Goal: Task Accomplishment & Management: Complete application form

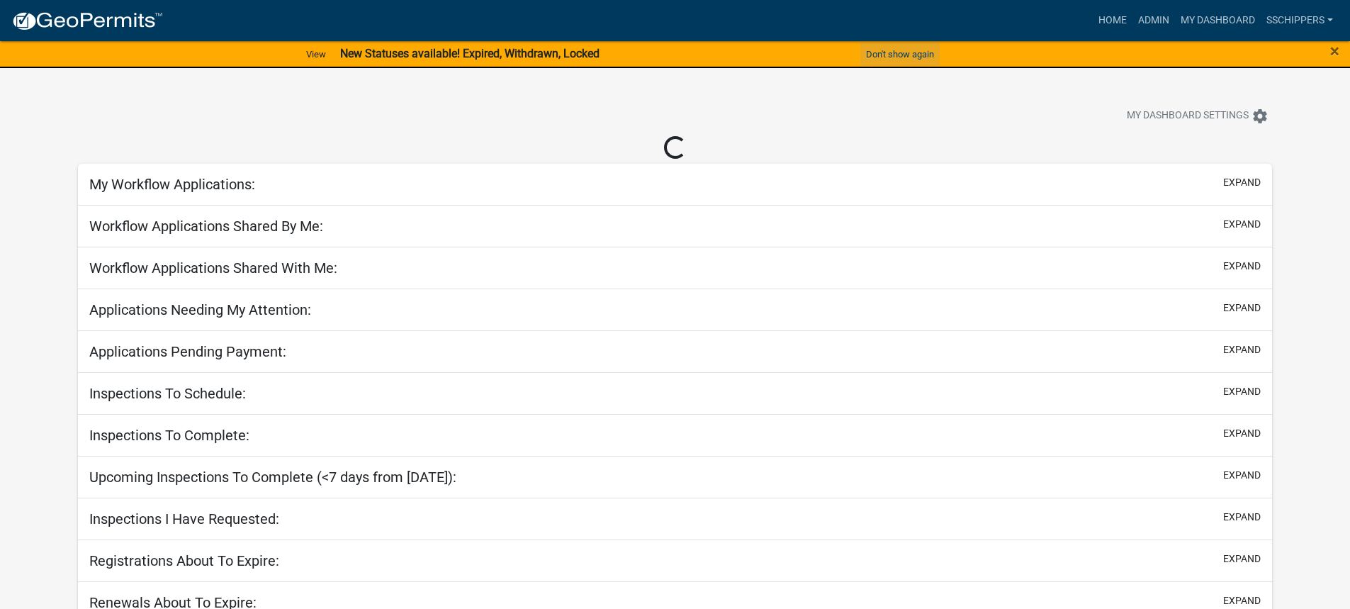
click at [902, 57] on button "Don't show again" at bounding box center [899, 54] width 79 height 23
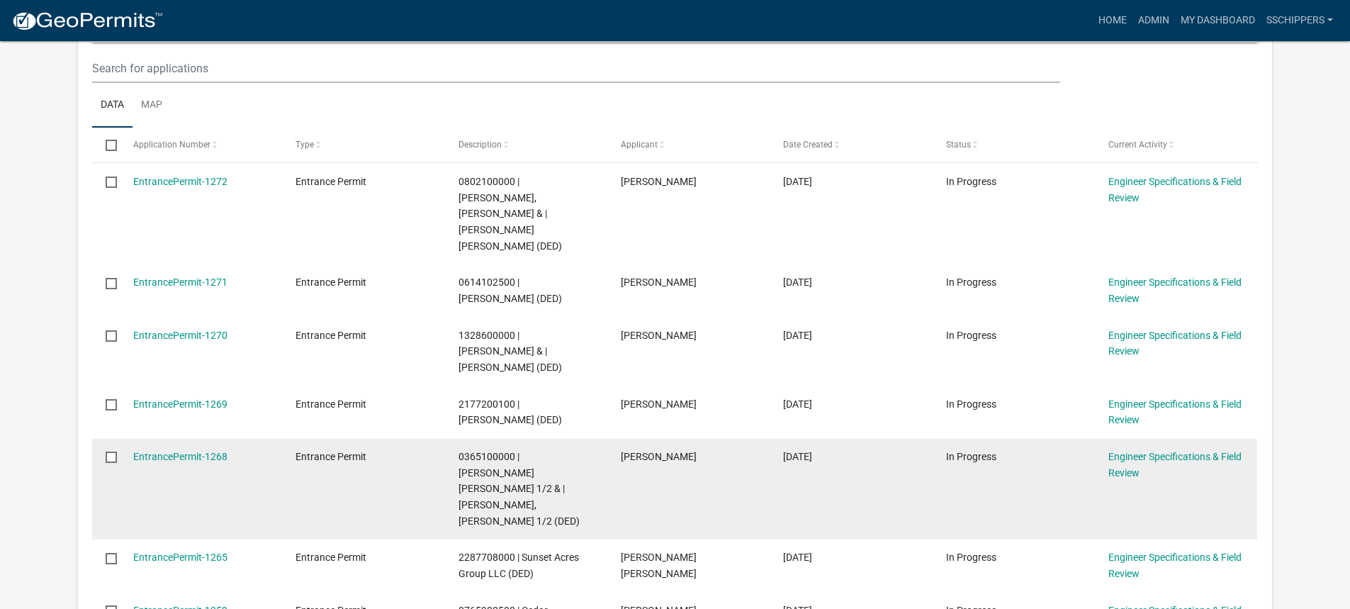
scroll to position [354, 0]
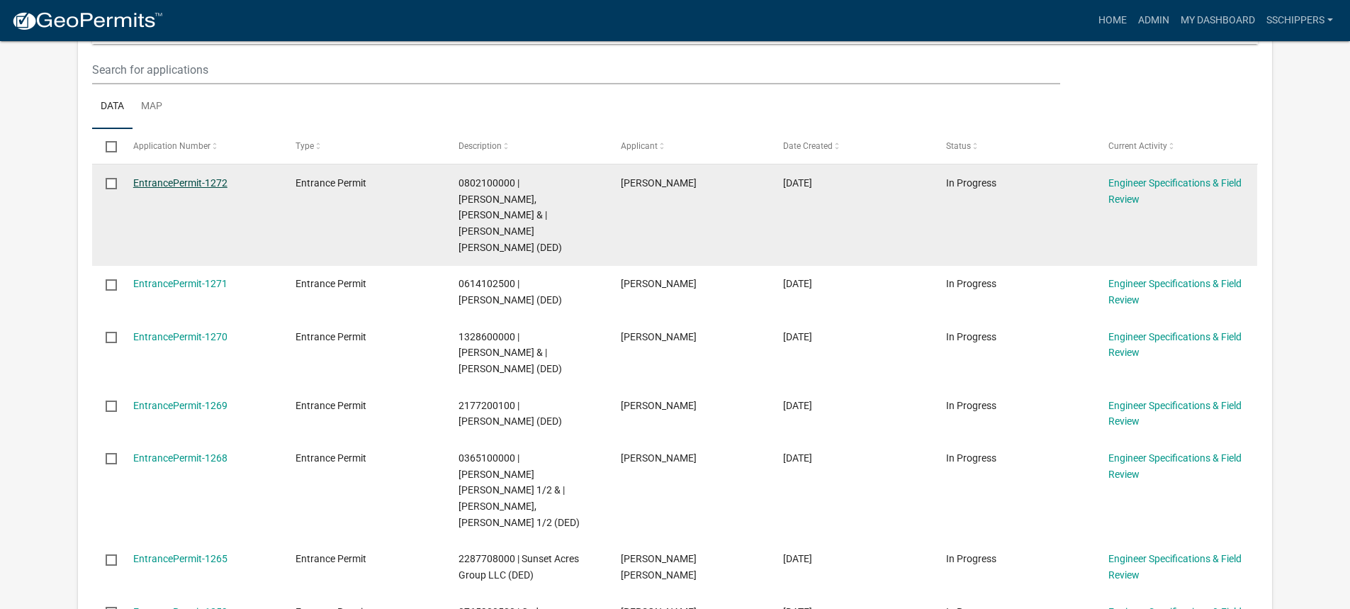
click at [210, 186] on link "EntrancePermit-1272" at bounding box center [180, 182] width 94 height 11
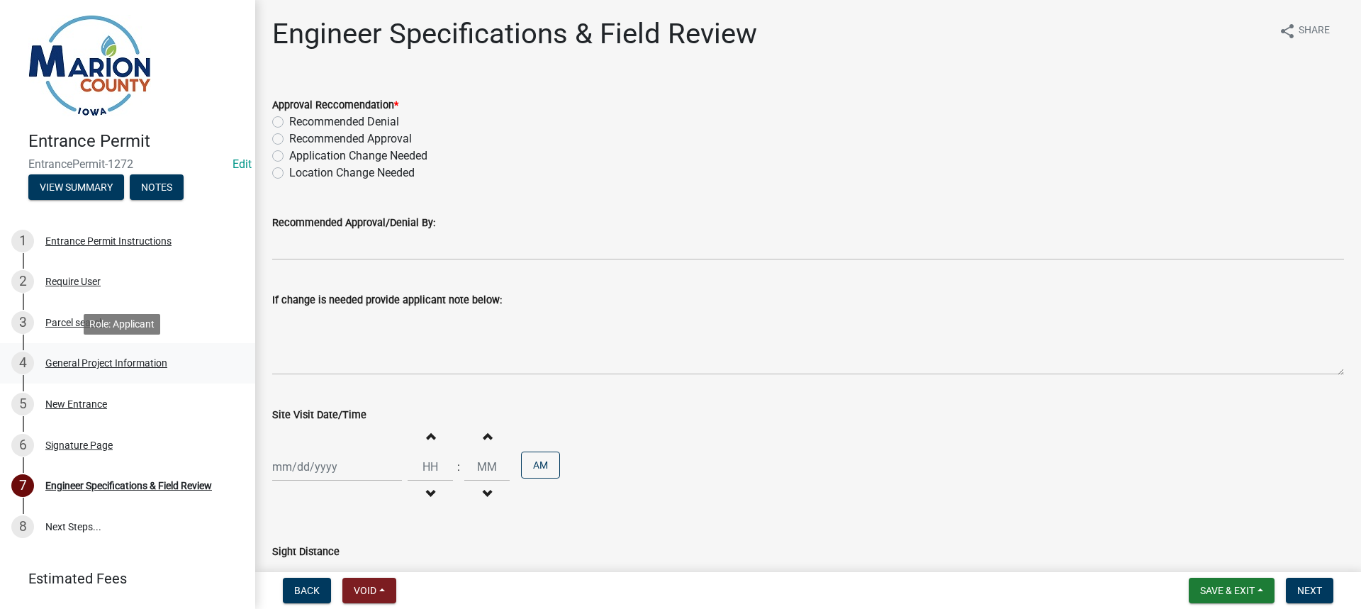
click at [108, 360] on div "General Project Information" at bounding box center [106, 363] width 122 height 10
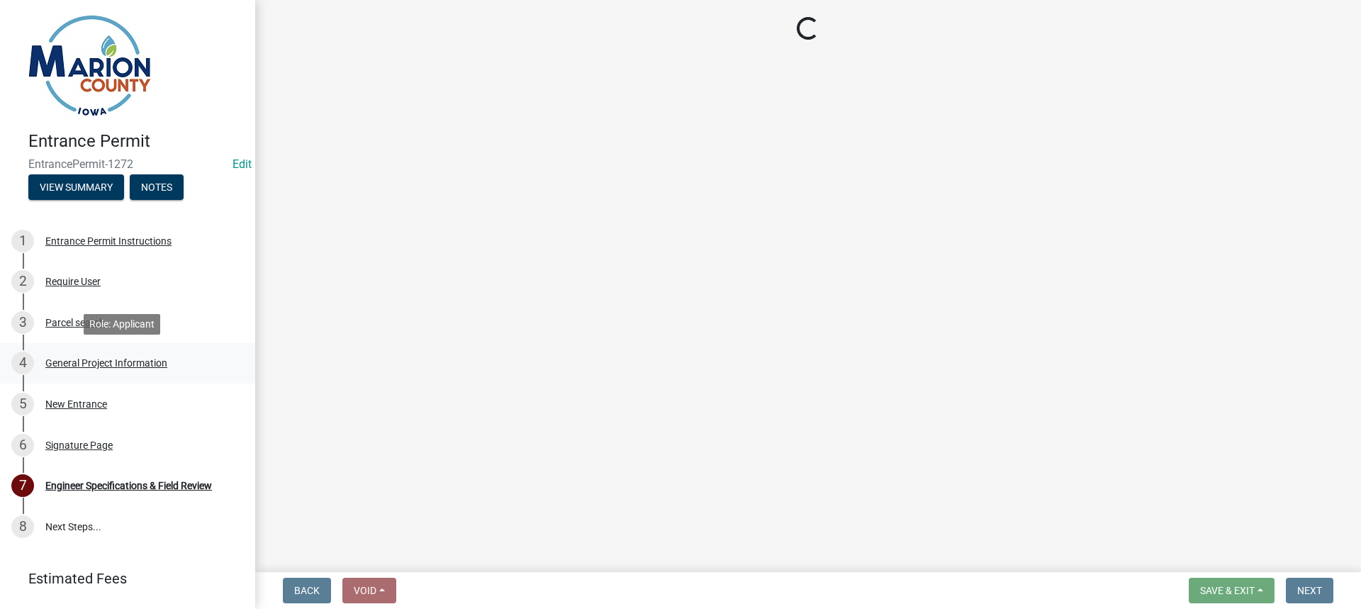
select select "23261aa3-7b93-4f76-a4b4-6c9d8673db43"
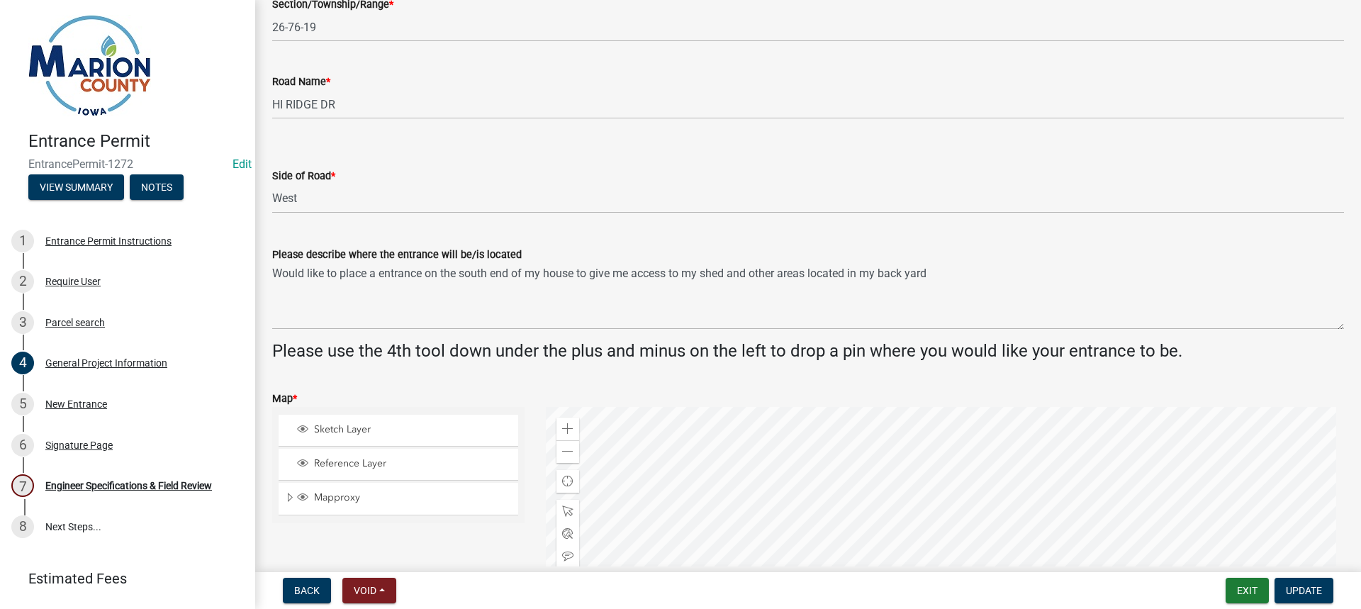
scroll to position [354, 0]
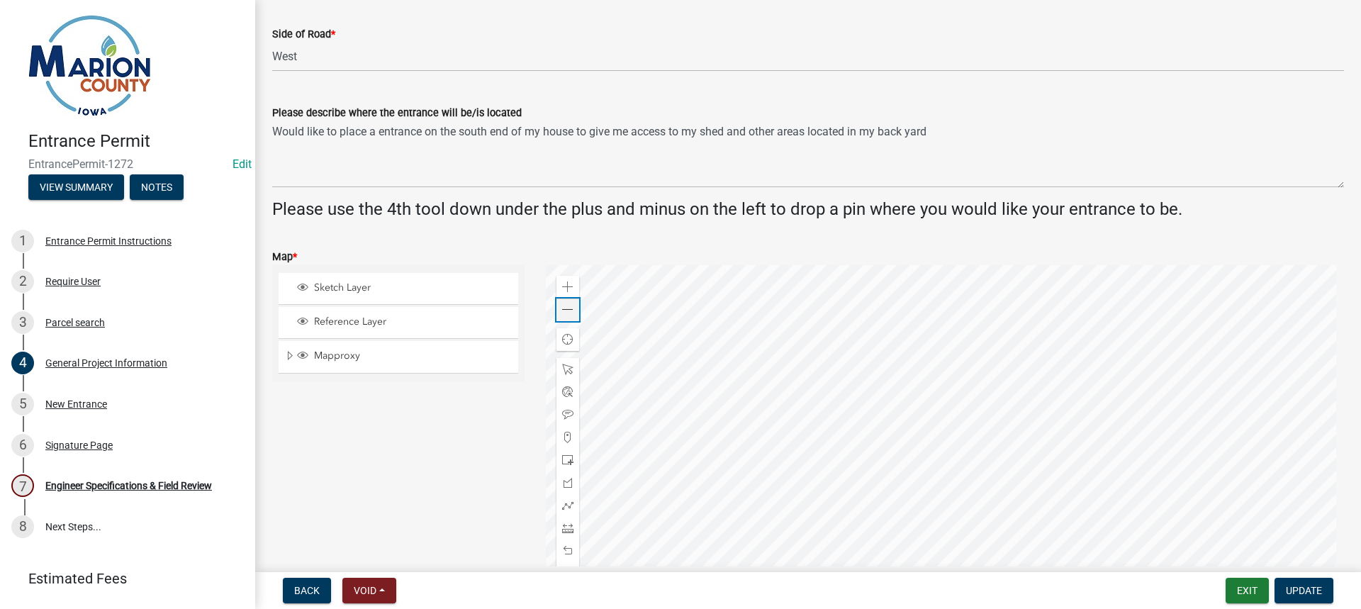
click at [569, 318] on div "Zoom out" at bounding box center [567, 309] width 23 height 23
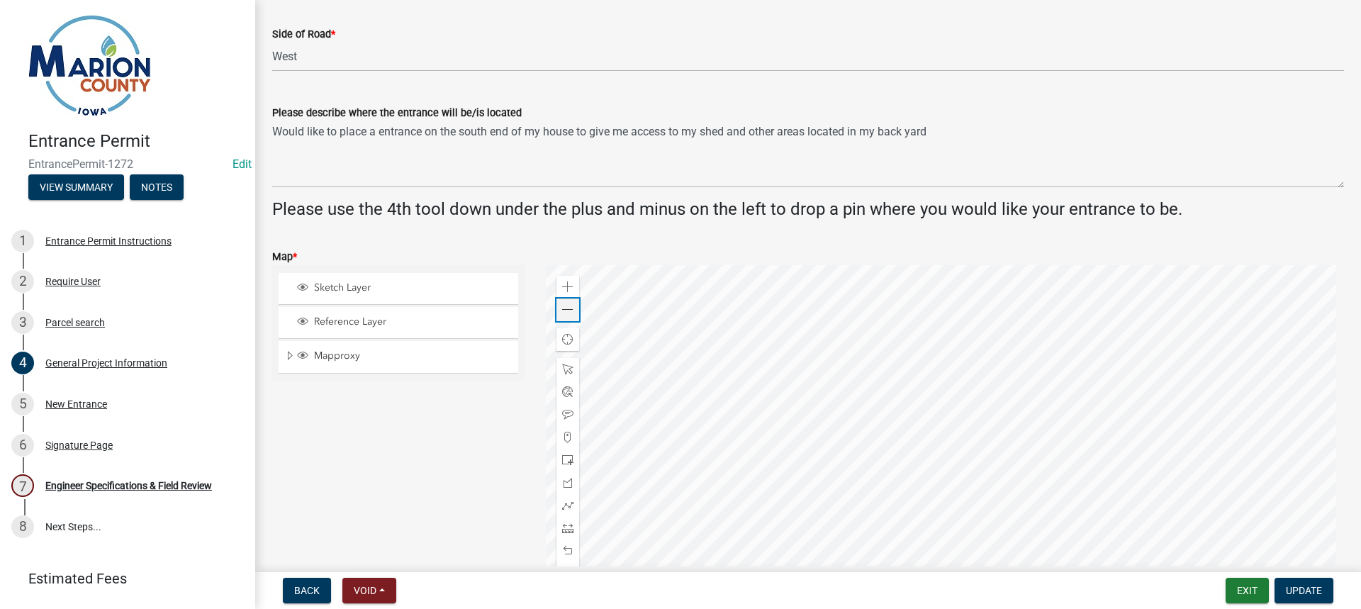
click at [569, 318] on div "Zoom out" at bounding box center [567, 309] width 23 height 23
click at [805, 374] on div at bounding box center [945, 442] width 799 height 354
click at [557, 286] on div "Zoom in" at bounding box center [567, 287] width 23 height 23
click at [1048, 521] on div at bounding box center [945, 442] width 799 height 354
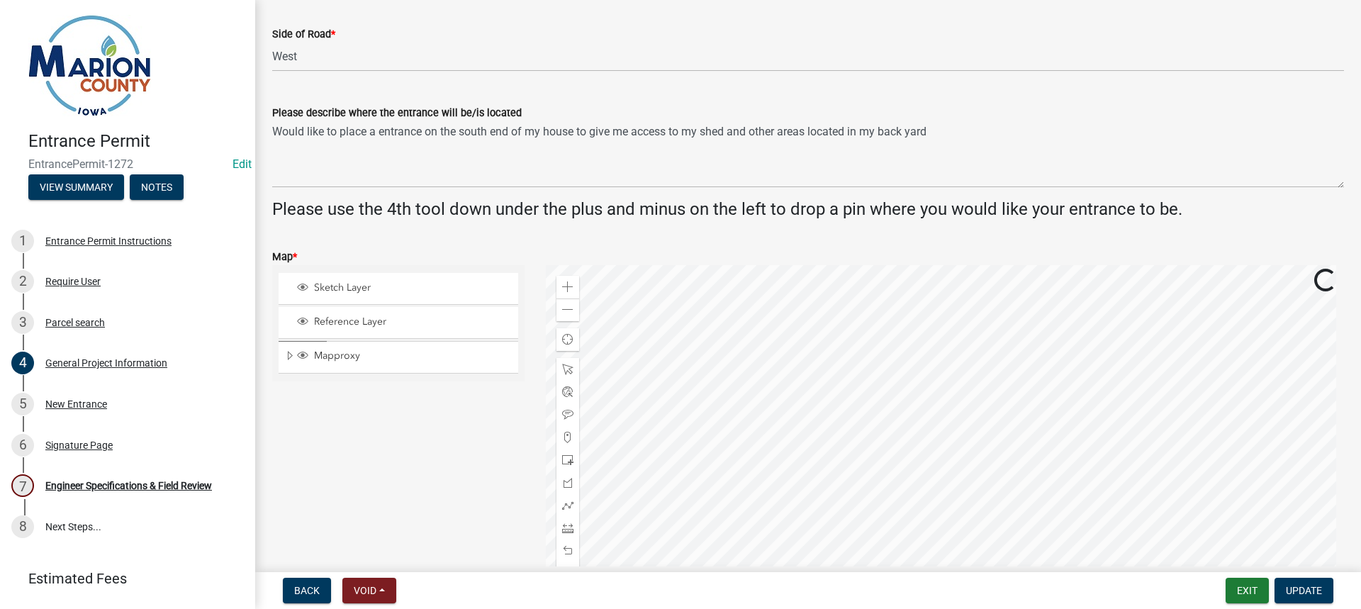
click at [916, 489] on div at bounding box center [945, 442] width 799 height 354
click at [855, 483] on div at bounding box center [945, 442] width 799 height 354
click at [569, 291] on span at bounding box center [567, 286] width 11 height 11
click at [950, 505] on div at bounding box center [945, 442] width 799 height 354
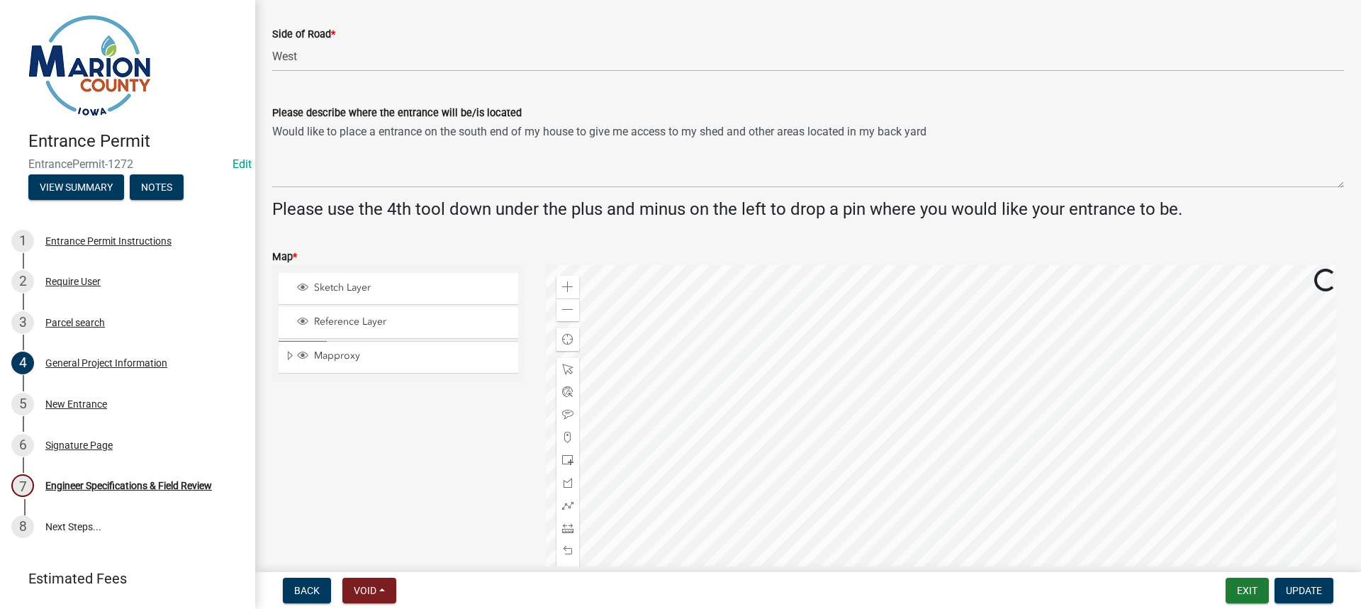
click at [878, 496] on div at bounding box center [945, 442] width 799 height 354
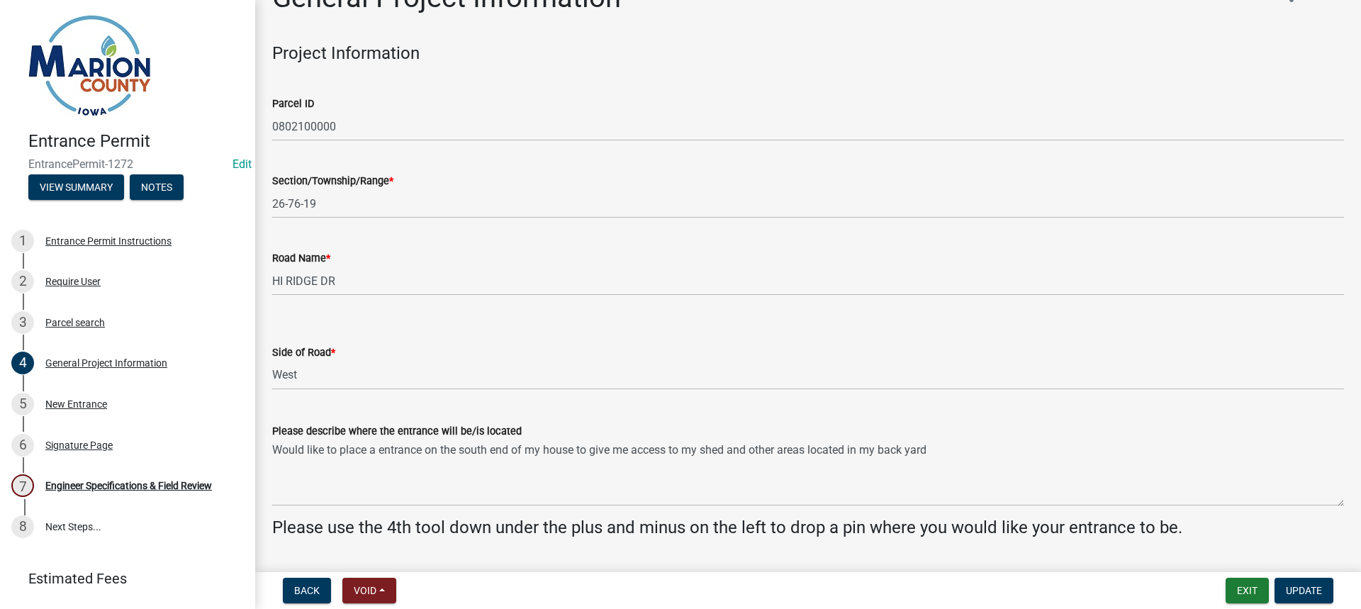
scroll to position [0, 0]
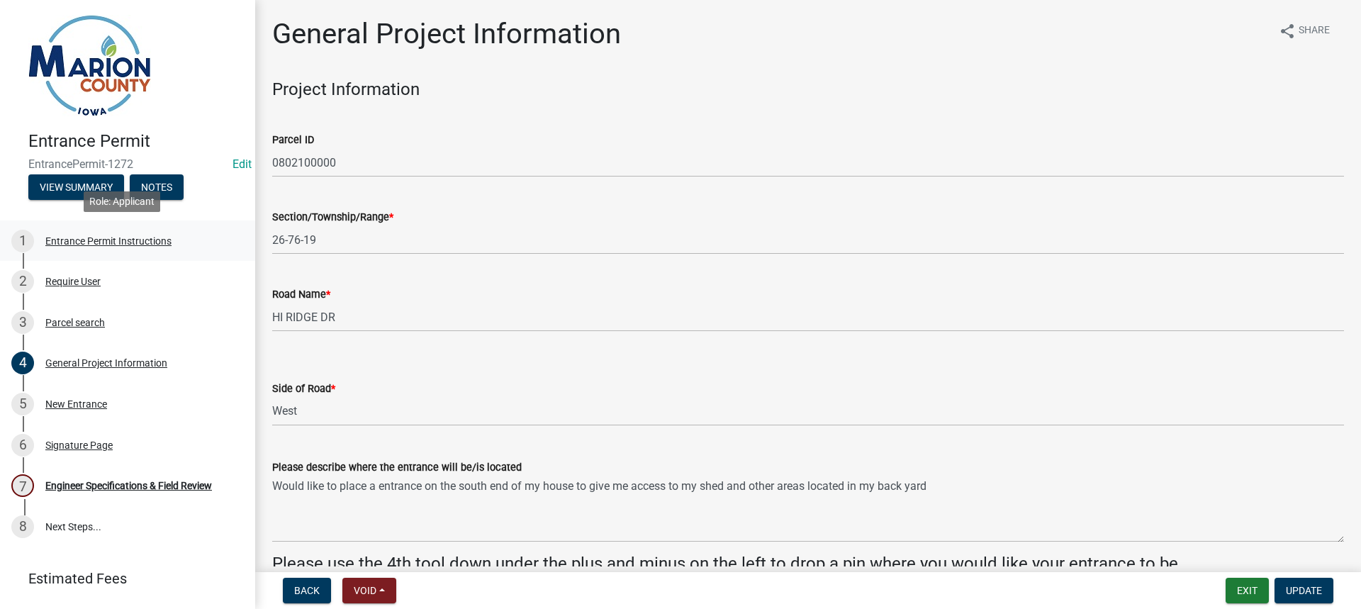
click at [151, 243] on div "Entrance Permit Instructions" at bounding box center [108, 241] width 126 height 10
